Goal: Information Seeking & Learning: Learn about a topic

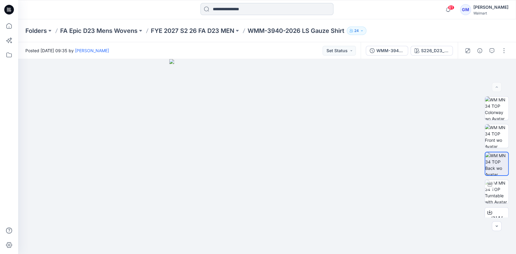
click at [232, 10] on input at bounding box center [266, 9] width 133 height 12
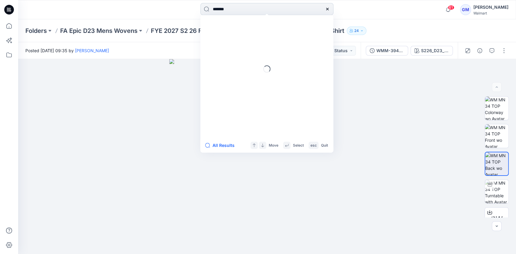
type input "********"
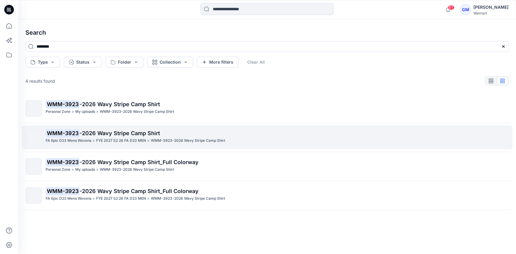
click at [166, 138] on p "WMM-3923-2026 Wavy Stripe Camp Shirt" at bounding box center [188, 141] width 74 height 6
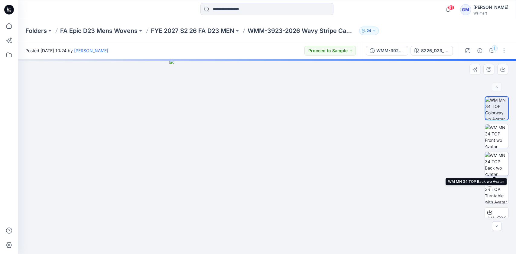
click at [493, 159] on img at bounding box center [497, 164] width 24 height 24
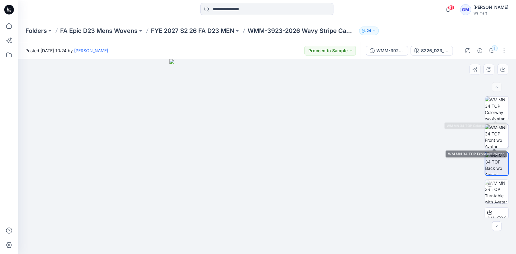
click at [496, 130] on img at bounding box center [497, 136] width 24 height 24
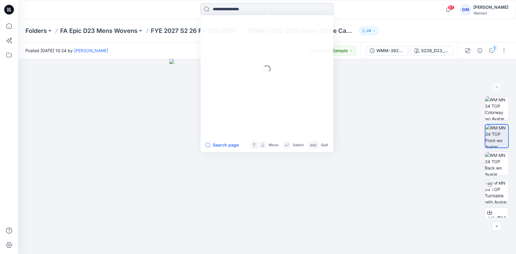
click at [221, 9] on input at bounding box center [266, 9] width 133 height 12
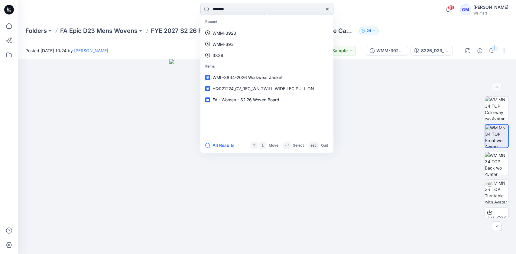
type input "********"
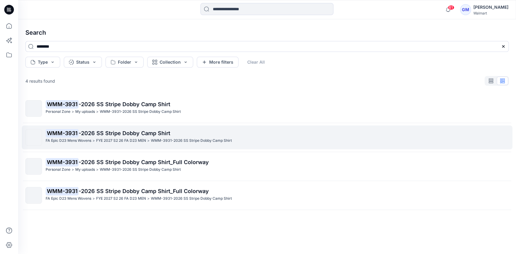
click at [194, 139] on p "WMM-3931-2026 SS Stripe Dobby Camp Shirt" at bounding box center [191, 141] width 81 height 6
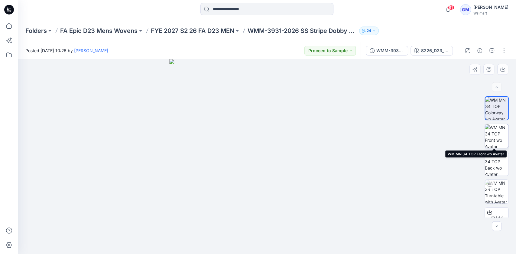
click at [502, 132] on img at bounding box center [497, 136] width 24 height 24
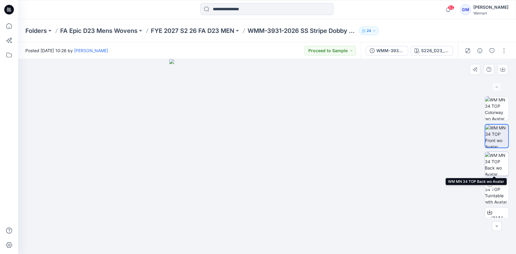
click at [492, 161] on img at bounding box center [497, 164] width 24 height 24
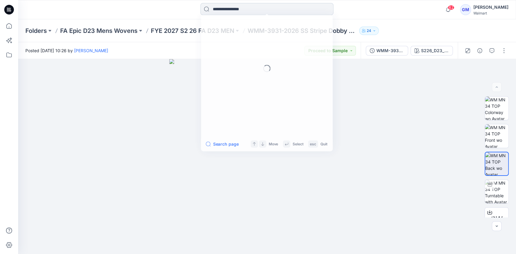
click at [225, 9] on input at bounding box center [266, 9] width 133 height 12
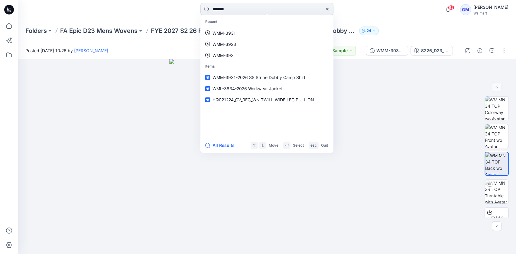
type input "********"
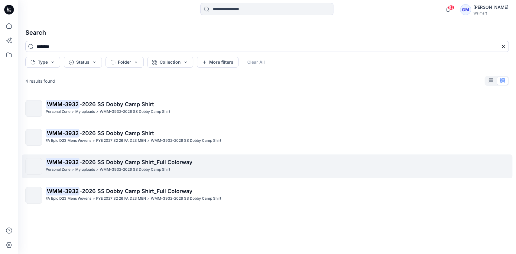
click at [152, 166] on p "WMM-3932 -2026 SS Dobby Camp Shirt_Full Colorway" at bounding box center [277, 162] width 463 height 8
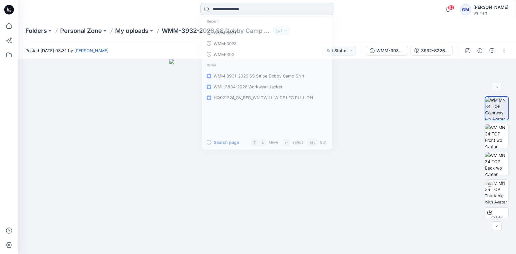
click at [244, 11] on input at bounding box center [266, 9] width 133 height 12
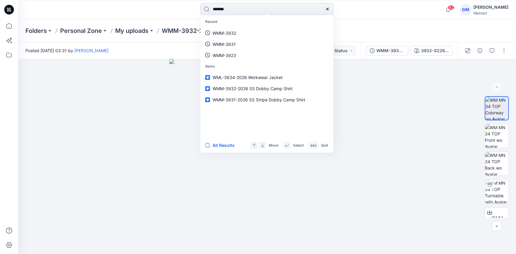
type input "********"
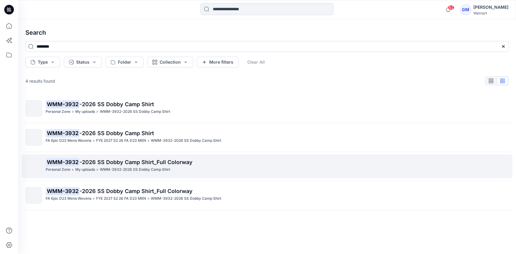
click at [157, 163] on span "-2026 SS Dobby Camp Shirt_Full Colorway" at bounding box center [135, 162] width 113 height 6
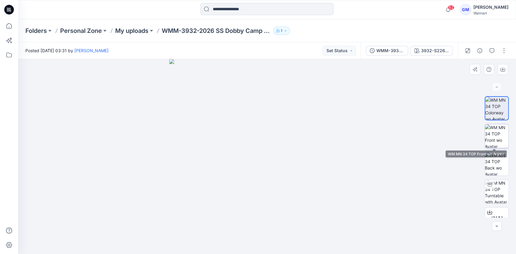
click at [500, 137] on img at bounding box center [497, 136] width 24 height 24
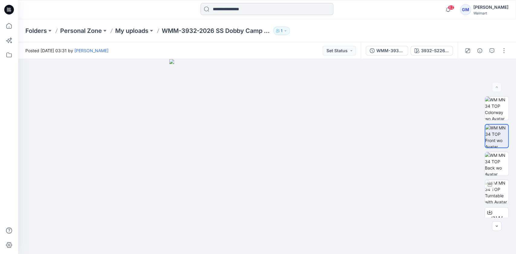
click at [220, 8] on input at bounding box center [266, 9] width 133 height 12
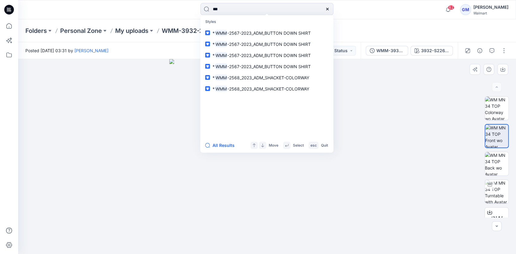
click at [129, 132] on div at bounding box center [267, 156] width 498 height 195
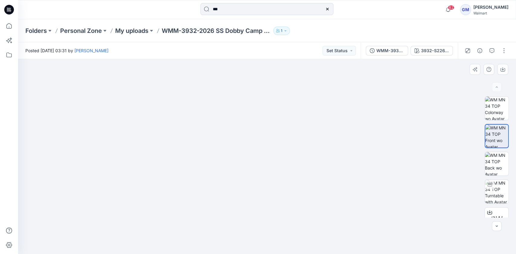
drag, startPoint x: 377, startPoint y: 162, endPoint x: 378, endPoint y: 180, distance: 18.4
click at [378, 180] on img at bounding box center [266, 152] width 247 height 203
type input "***"
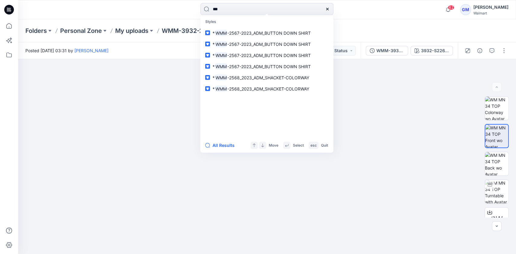
click at [327, 8] on icon at bounding box center [327, 9] width 2 height 2
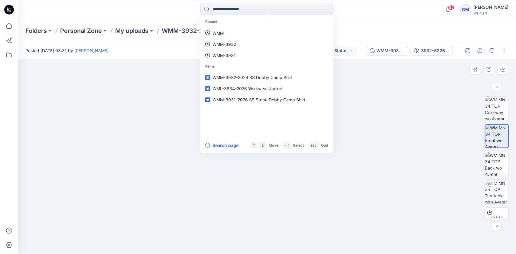
click at [399, 116] on img at bounding box center [266, 151] width 265 height 205
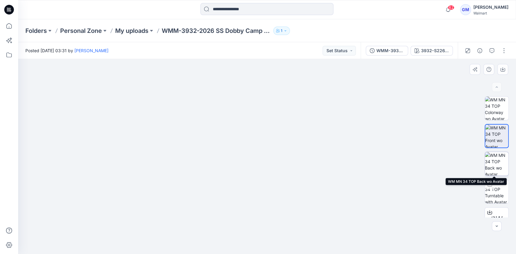
click at [495, 156] on img at bounding box center [497, 164] width 24 height 24
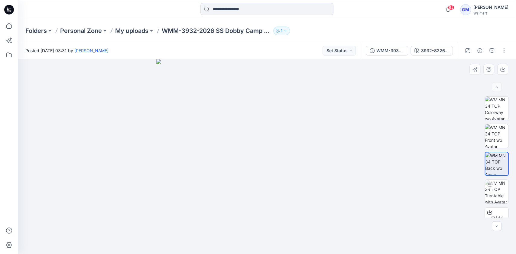
drag, startPoint x: 378, startPoint y: 156, endPoint x: 379, endPoint y: 178, distance: 21.8
click at [379, 178] on div at bounding box center [267, 156] width 498 height 195
click at [220, 6] on input at bounding box center [266, 9] width 133 height 12
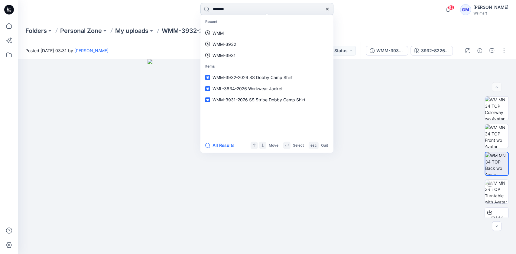
type input "********"
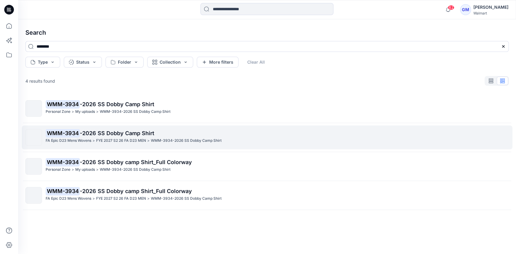
click at [157, 139] on p "WMM-3934-2026 SS Dobby Camp Shirt" at bounding box center [186, 141] width 71 height 6
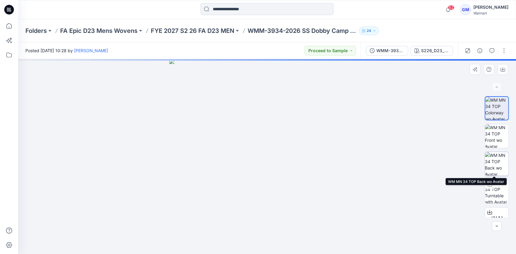
click at [496, 163] on img at bounding box center [497, 164] width 24 height 24
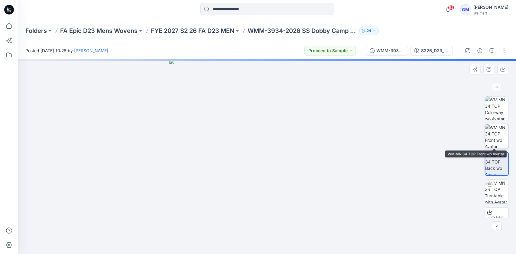
click at [498, 129] on img at bounding box center [497, 136] width 24 height 24
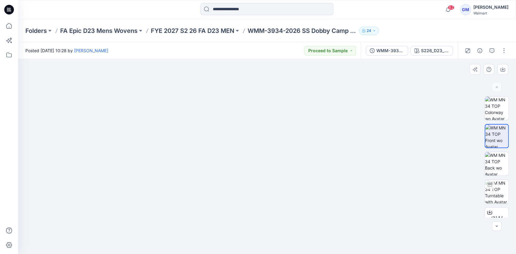
drag, startPoint x: 369, startPoint y: 164, endPoint x: 369, endPoint y: 179, distance: 14.2
click at [369, 179] on img at bounding box center [266, 150] width 239 height 208
drag, startPoint x: 251, startPoint y: 152, endPoint x: 250, endPoint y: 155, distance: 3.4
click at [250, 155] on img at bounding box center [267, 146] width 283 height 216
click at [496, 161] on img at bounding box center [497, 164] width 24 height 24
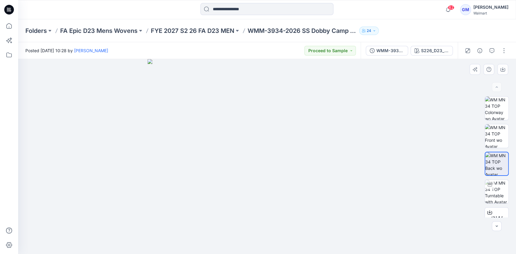
drag, startPoint x: 261, startPoint y: 151, endPoint x: 258, endPoint y: 182, distance: 31.8
click at [258, 182] on img at bounding box center [266, 156] width 239 height 195
drag, startPoint x: 237, startPoint y: 162, endPoint x: 239, endPoint y: 153, distance: 8.9
click at [239, 153] on img at bounding box center [267, 152] width 274 height 204
click at [218, 11] on input at bounding box center [266, 9] width 133 height 12
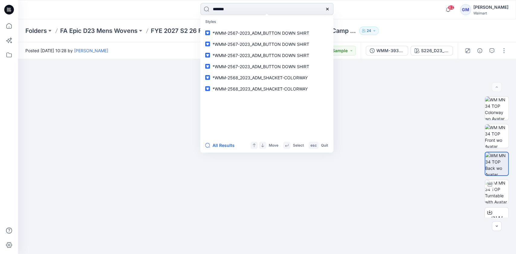
type input "********"
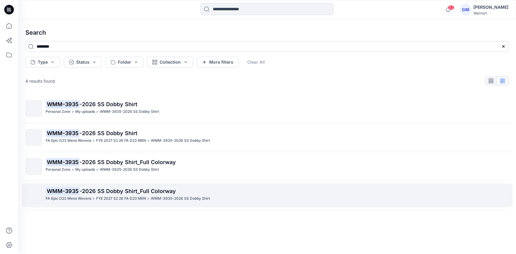
click at [146, 192] on span "-2026 SS Dobby Shirt_Full Colorway" at bounding box center [127, 191] width 96 height 6
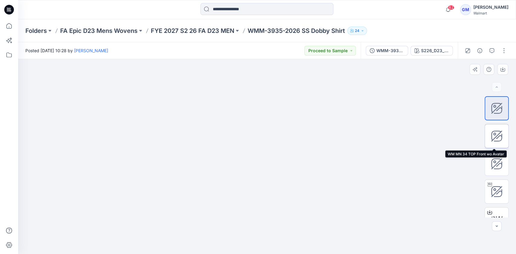
click at [495, 132] on icon at bounding box center [496, 136] width 12 height 12
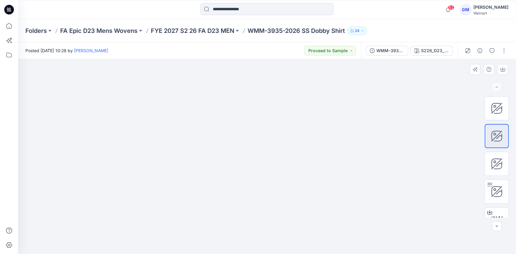
drag, startPoint x: 259, startPoint y: 146, endPoint x: 255, endPoint y: 166, distance: 19.6
click at [255, 166] on img at bounding box center [267, 140] width 300 height 228
click at [285, 159] on img at bounding box center [267, 147] width 256 height 213
click at [501, 163] on div at bounding box center [496, 164] width 24 height 24
